Goal: Task Accomplishment & Management: Use online tool/utility

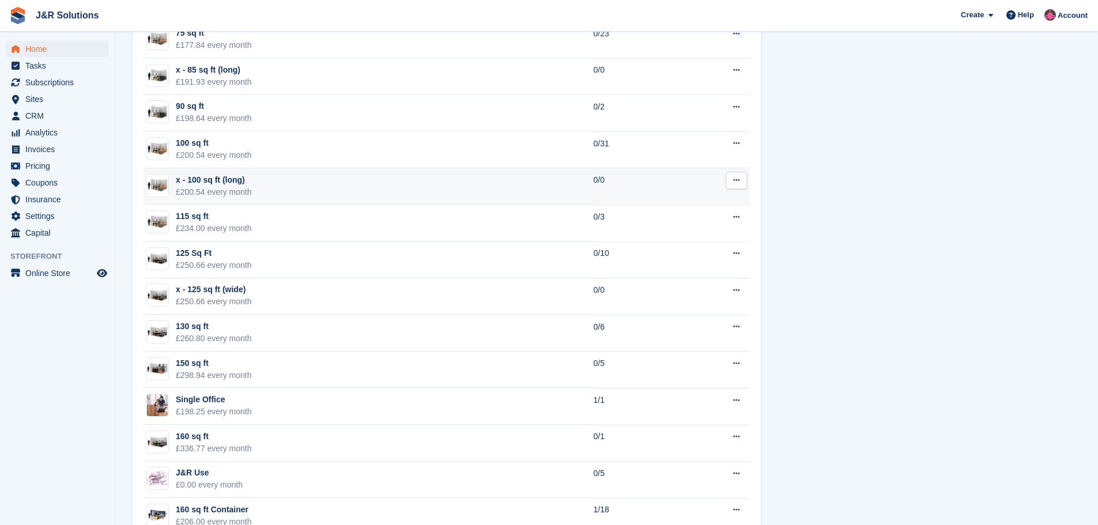
scroll to position [1443, 0]
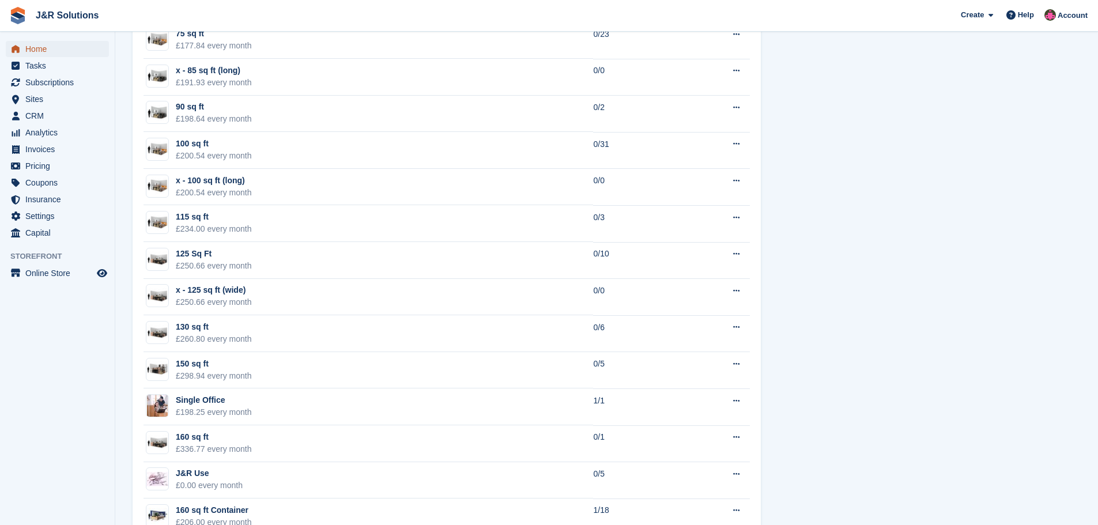
click at [39, 46] on span "Home" at bounding box center [59, 49] width 69 height 16
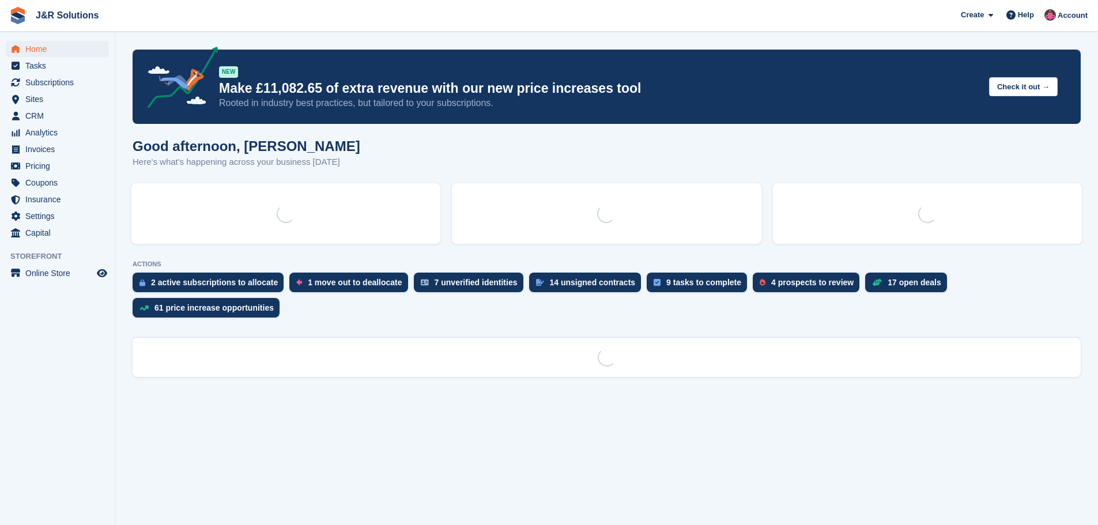
scroll to position [0, 0]
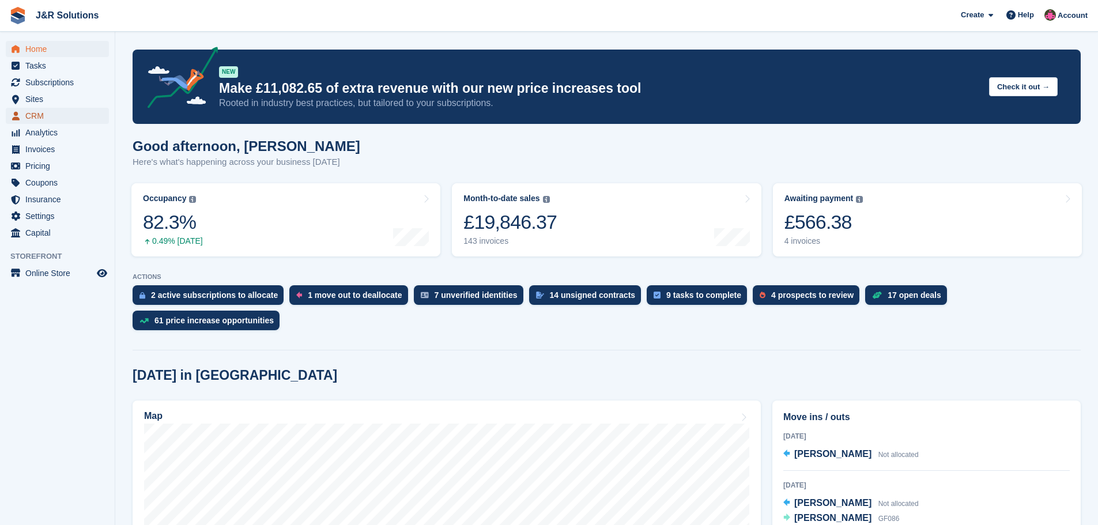
click at [44, 112] on span "CRM" at bounding box center [59, 116] width 69 height 16
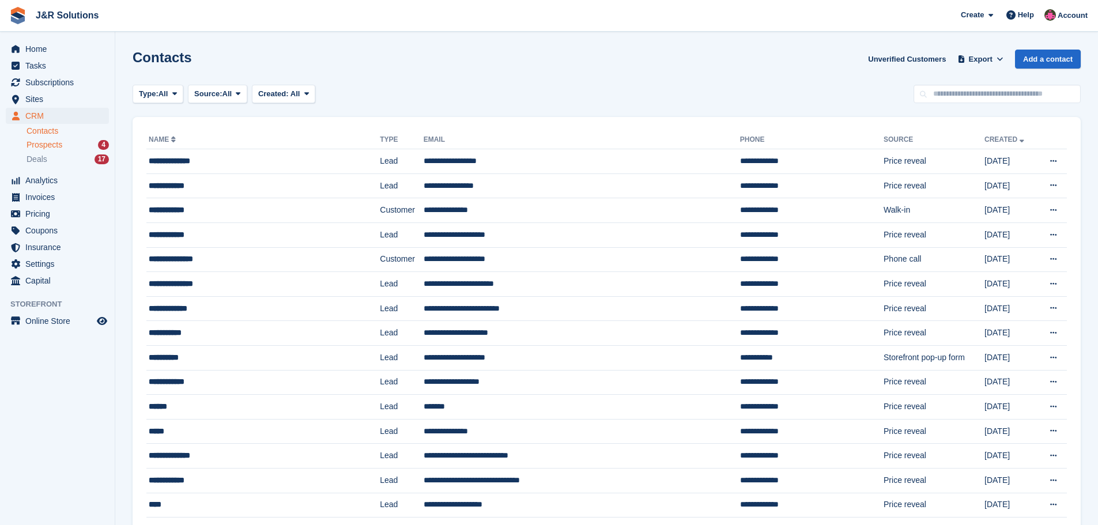
click at [70, 144] on div "Prospects 4" at bounding box center [68, 145] width 82 height 11
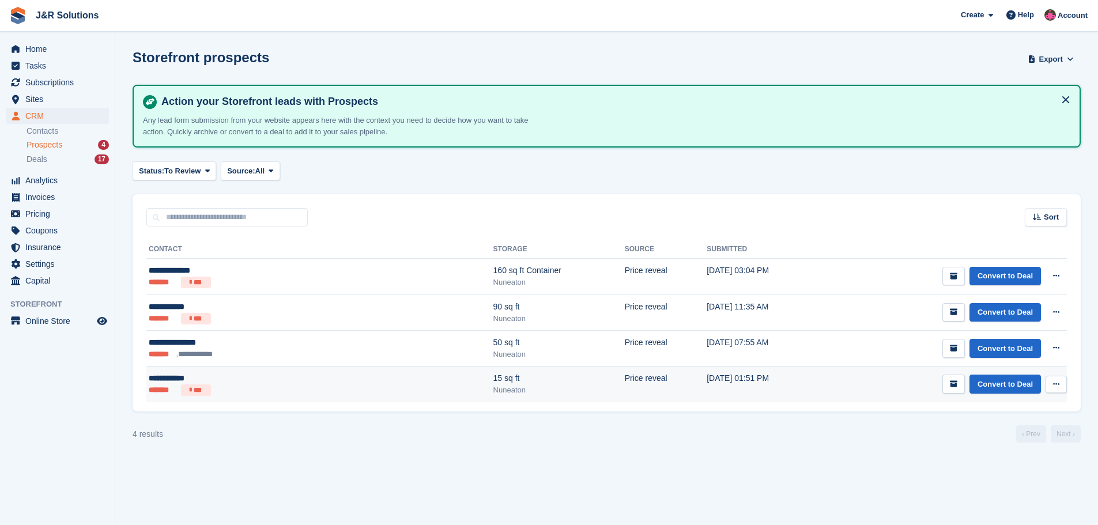
click at [719, 375] on td "[DATE] 01:51 PM" at bounding box center [767, 385] width 120 height 36
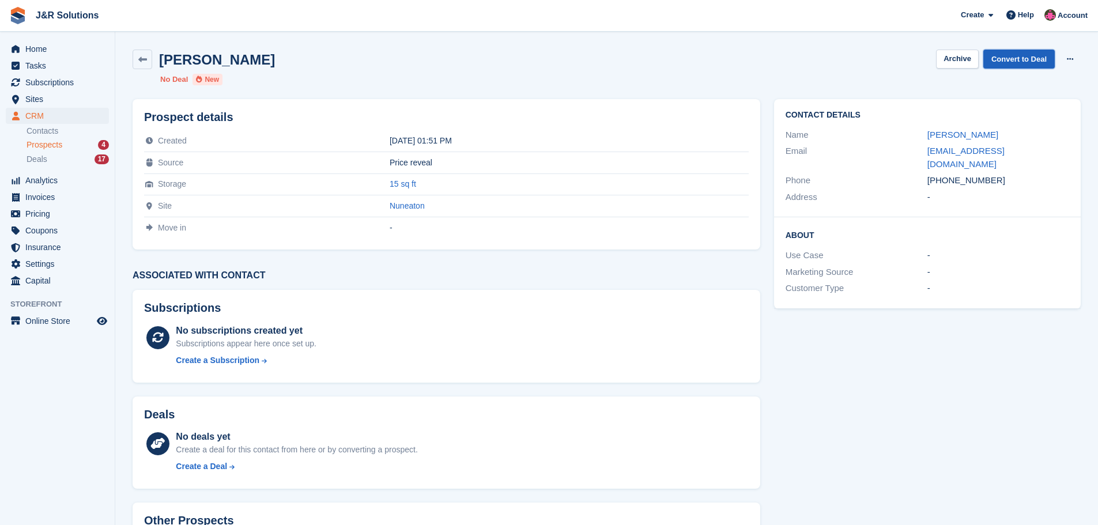
click at [1019, 60] on link "Convert to Deal" at bounding box center [1018, 59] width 71 height 19
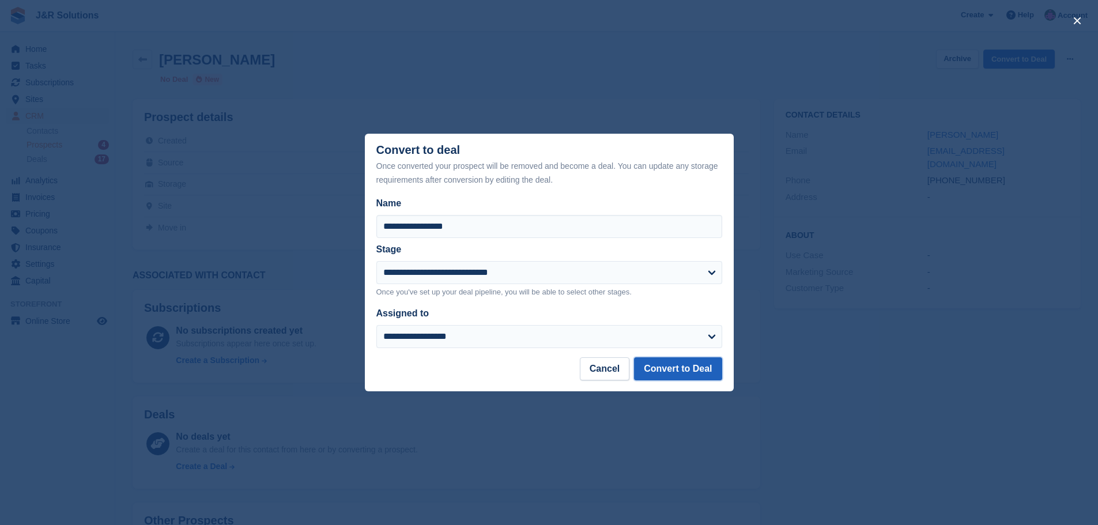
click at [699, 370] on button "Convert to Deal" at bounding box center [678, 368] width 88 height 23
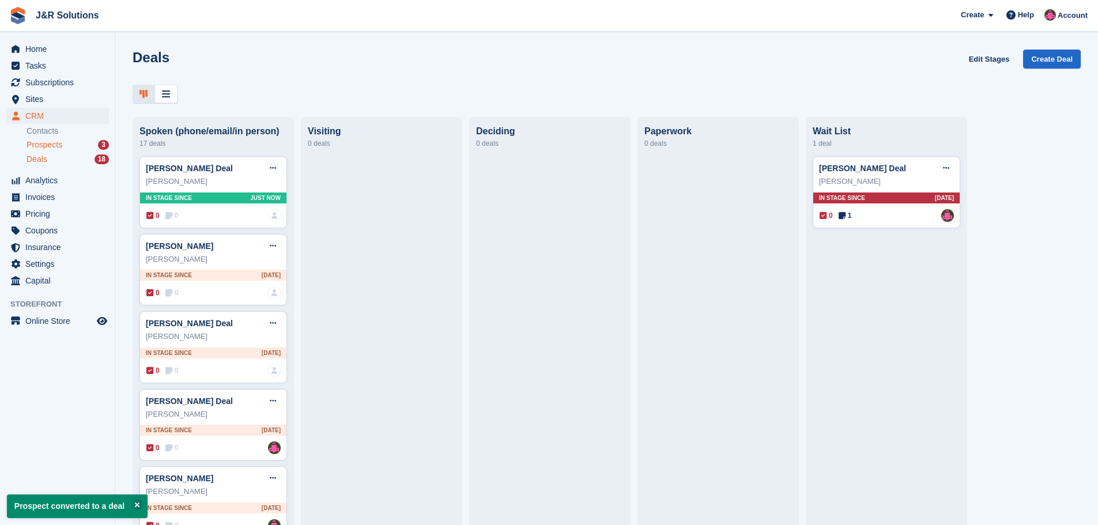
click at [39, 144] on span "Prospects" at bounding box center [45, 145] width 36 height 11
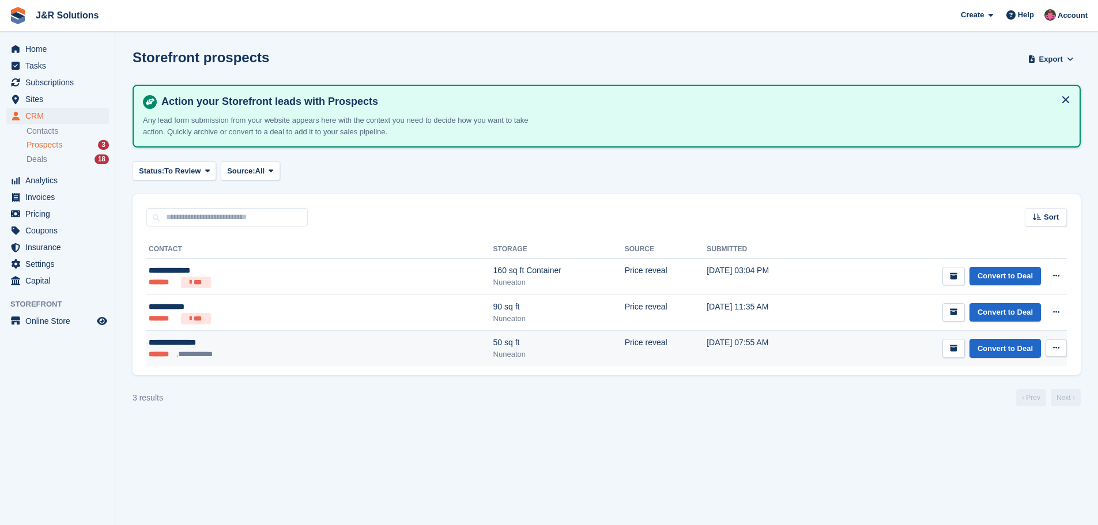
click at [493, 345] on div "50 sq ft" at bounding box center [558, 343] width 131 height 12
